Goal: Download file/media

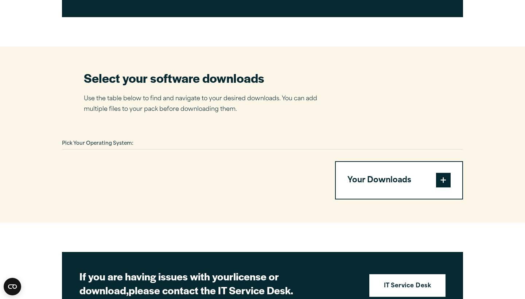
scroll to position [400, 0]
click at [125, 138] on div "Pick Your Operating System:" at bounding box center [262, 143] width 401 height 11
click at [125, 141] on span "Pick Your Operating System:" at bounding box center [97, 143] width 71 height 5
click at [125, 151] on div "Pick Your Operating System: Your Downloads You have not added any downloads. Do…" at bounding box center [262, 169] width 401 height 62
click at [444, 174] on span at bounding box center [443, 180] width 15 height 15
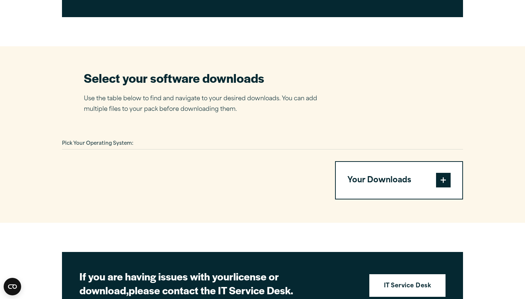
click at [442, 173] on span at bounding box center [443, 180] width 15 height 15
click at [388, 171] on button "Your Downloads" at bounding box center [399, 180] width 127 height 37
click at [374, 168] on button "Your Downloads" at bounding box center [399, 180] width 127 height 37
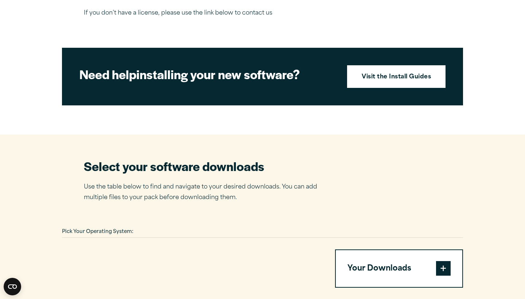
scroll to position [338, 0]
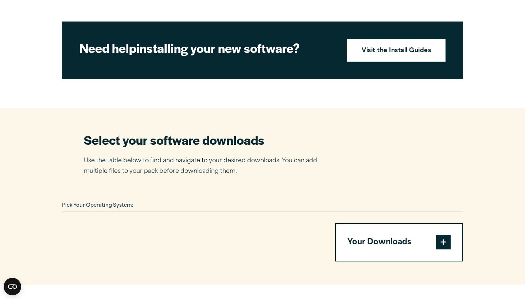
click at [231, 162] on p "Use the table below to find and navigate to your desired downloads. You can add…" at bounding box center [206, 166] width 244 height 21
click at [93, 203] on span "Pick Your Operating System:" at bounding box center [97, 205] width 71 height 5
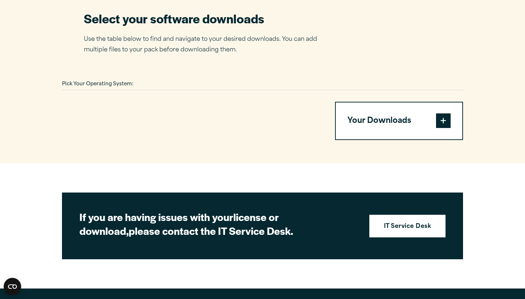
scroll to position [460, 0]
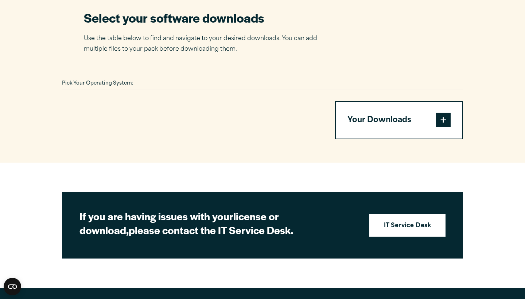
click at [442, 116] on span at bounding box center [443, 120] width 15 height 15
click at [442, 114] on span at bounding box center [443, 120] width 15 height 15
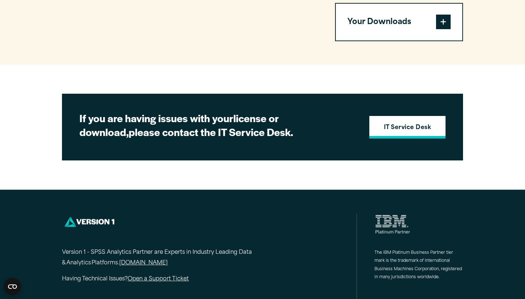
scroll to position [557, 0]
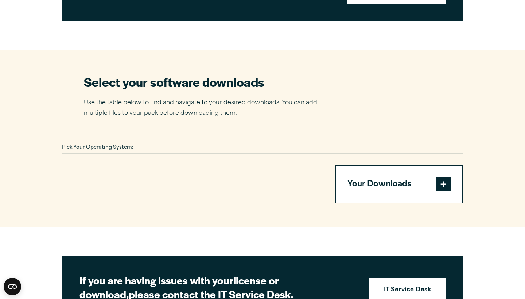
scroll to position [396, 0]
click at [136, 142] on div "Pick Your Operating System:" at bounding box center [262, 147] width 401 height 11
click at [128, 145] on span "Pick Your Operating System:" at bounding box center [97, 147] width 71 height 5
click at [444, 178] on span at bounding box center [443, 184] width 15 height 15
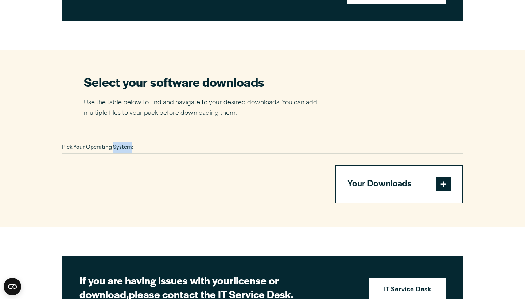
click at [444, 178] on span at bounding box center [443, 184] width 15 height 15
click at [396, 178] on button "Your Downloads" at bounding box center [399, 184] width 127 height 37
click at [389, 177] on button "Your Downloads" at bounding box center [399, 184] width 127 height 37
click at [163, 142] on div "Pick Your Operating System:" at bounding box center [262, 147] width 401 height 11
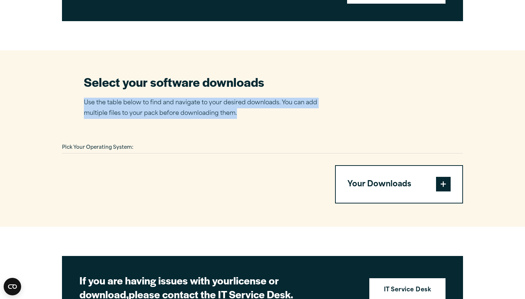
drag, startPoint x: 83, startPoint y: 96, endPoint x: 253, endPoint y: 121, distance: 171.8
click at [253, 122] on section "Select your software downloads Use the table below to find and navigate to your…" at bounding box center [262, 138] width 525 height 177
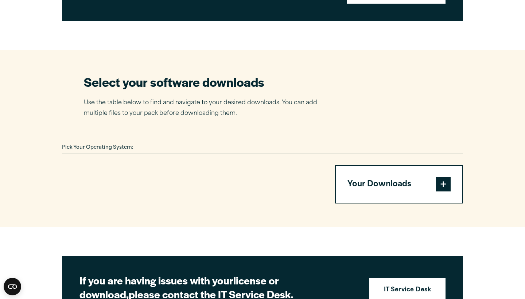
click at [253, 121] on section "Select your software downloads Use the table below to find and navigate to your…" at bounding box center [262, 138] width 525 height 177
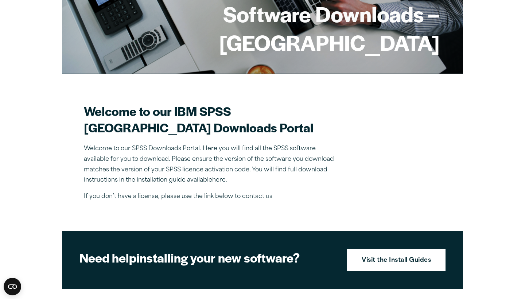
scroll to position [117, 0]
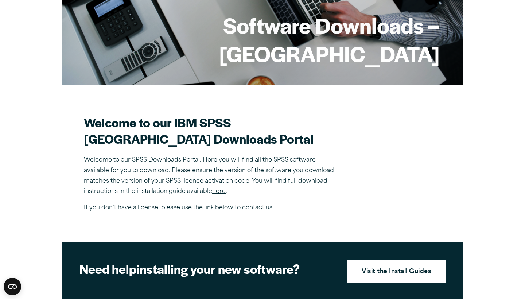
click at [221, 213] on div "Welcome to our IBM SPSS Manchester Metropolitan University Downloads Portal Wel…" at bounding box center [211, 163] width 255 height 99
click at [220, 194] on link "here" at bounding box center [218, 192] width 13 height 6
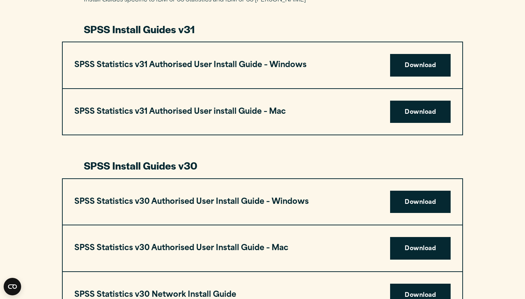
scroll to position [397, 0]
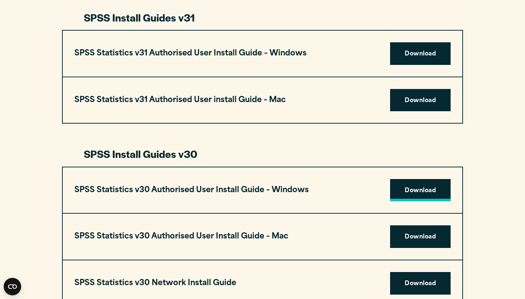
click at [418, 179] on link "Download" at bounding box center [420, 190] width 61 height 23
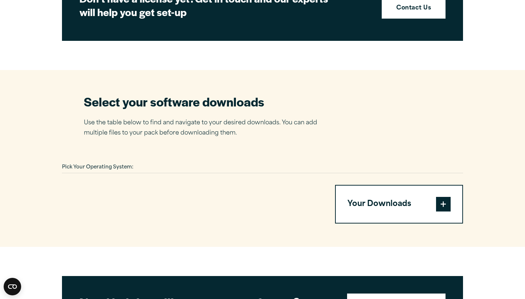
scroll to position [384, 0]
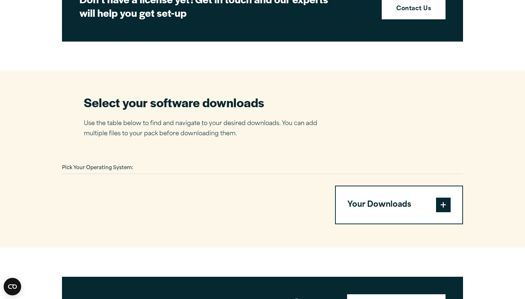
click at [117, 166] on span "Pick Your Operating System:" at bounding box center [97, 168] width 71 height 5
